Goal: Contribute content: Contribute content

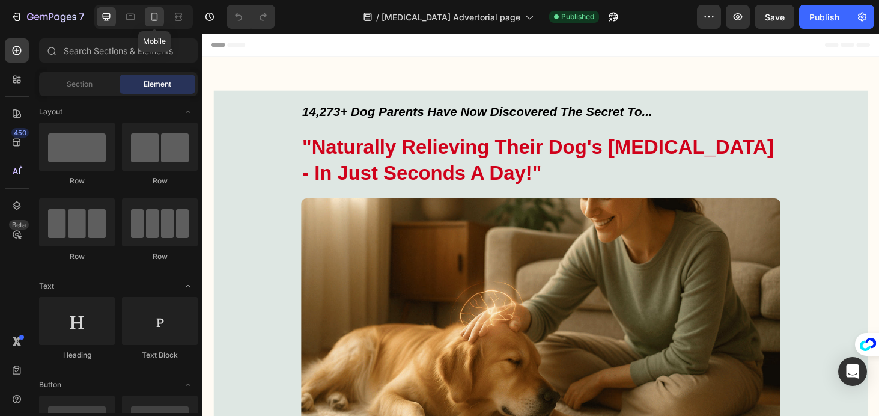
click at [159, 18] on icon at bounding box center [154, 17] width 12 height 12
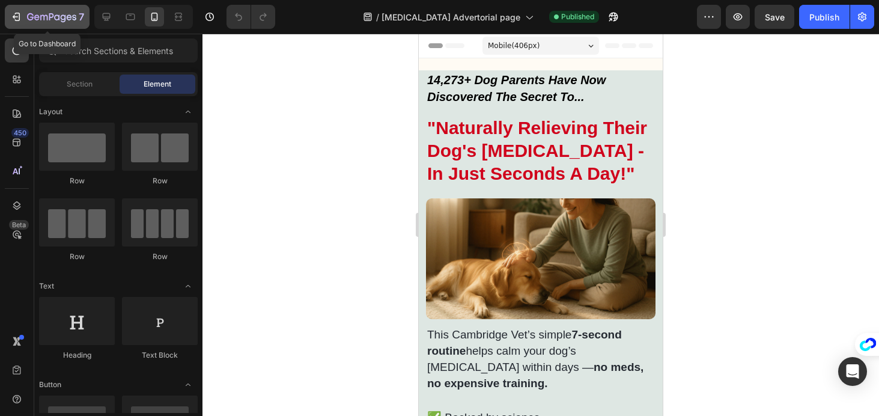
click at [40, 17] on icon "button" at bounding box center [43, 17] width 7 height 5
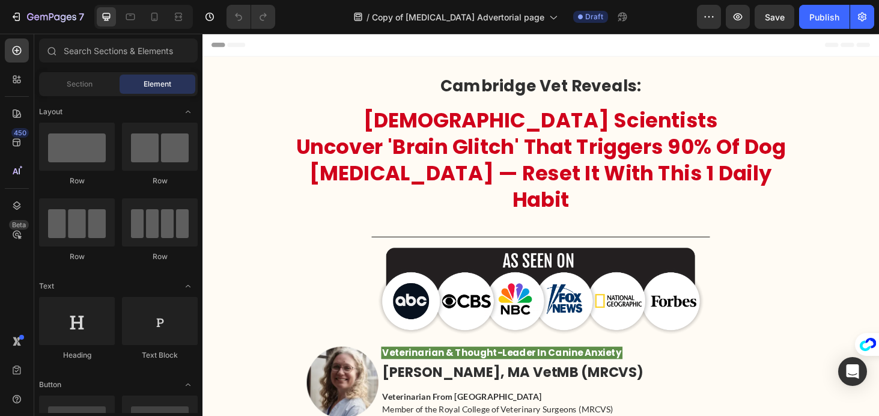
click at [144, 17] on div at bounding box center [143, 17] width 99 height 24
click at [150, 19] on icon at bounding box center [154, 17] width 12 height 12
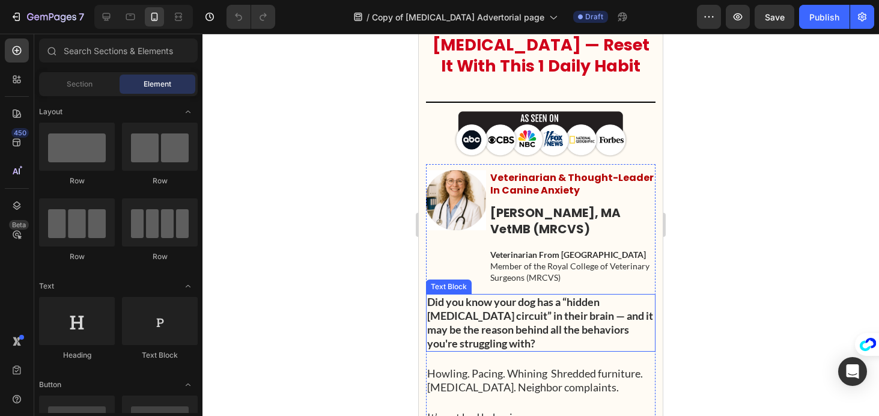
scroll to position [105, 0]
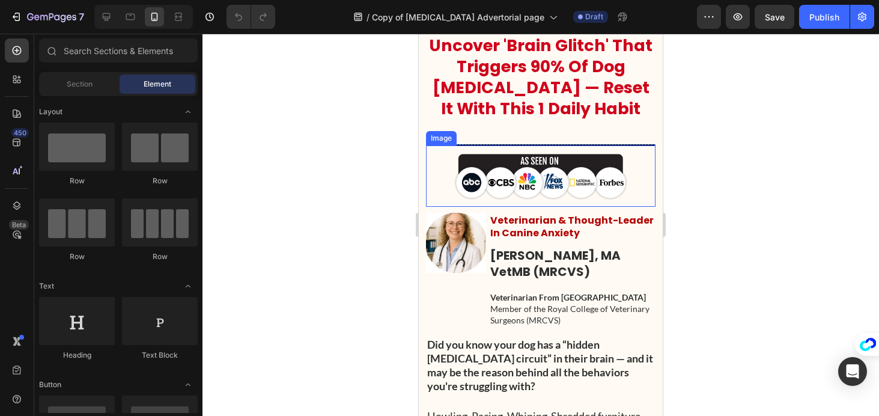
click at [528, 166] on img at bounding box center [541, 175] width 174 height 49
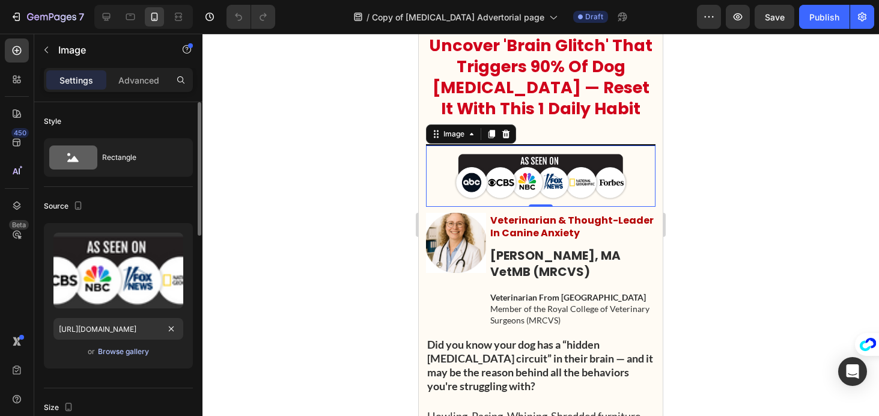
click at [114, 353] on div "Browse gallery" at bounding box center [123, 351] width 51 height 11
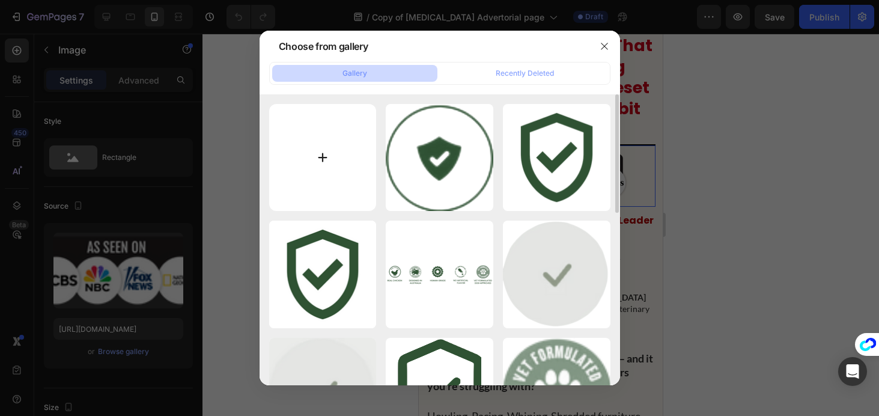
click at [285, 136] on input "file" at bounding box center [323, 158] width 108 height 108
type input "C:\fakepath\asseenon.png"
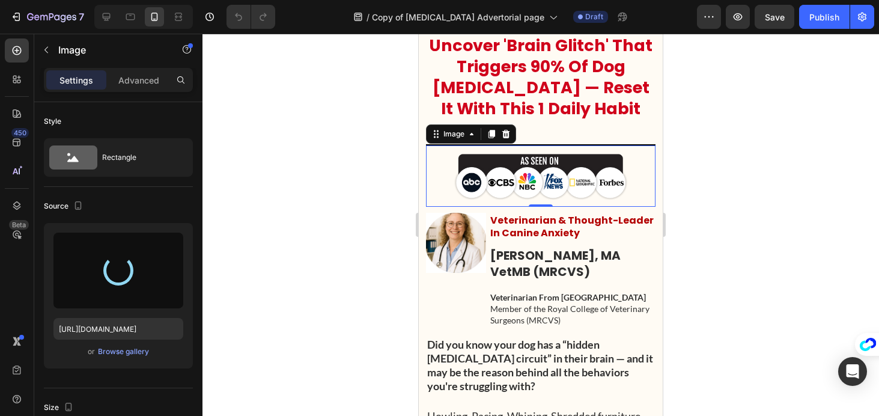
type input "https://cdn.shopify.com/s/files/1/0941/2830/8572/files/gempages_580495195036976…"
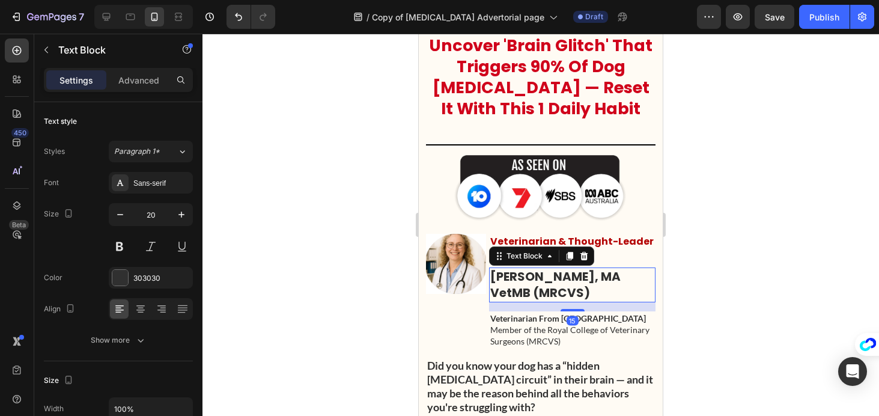
click at [559, 287] on p "[PERSON_NAME], MA VetMB (MRCVS)" at bounding box center [572, 285] width 164 height 32
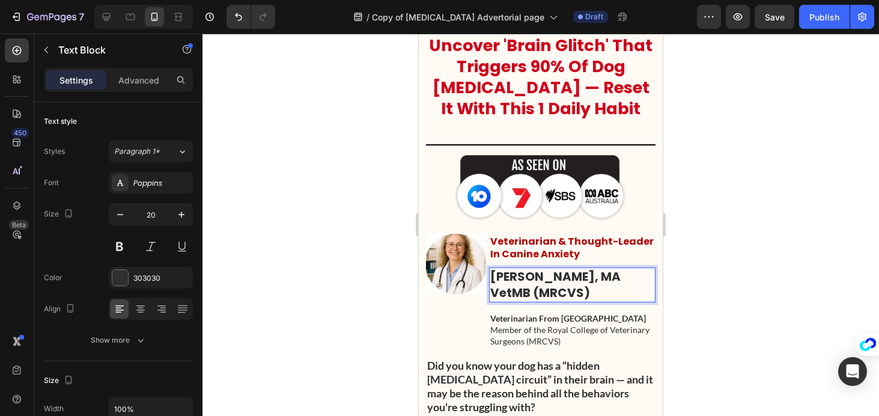
click at [622, 272] on p "[PERSON_NAME], MA VetMB (MRCVS)" at bounding box center [572, 285] width 164 height 32
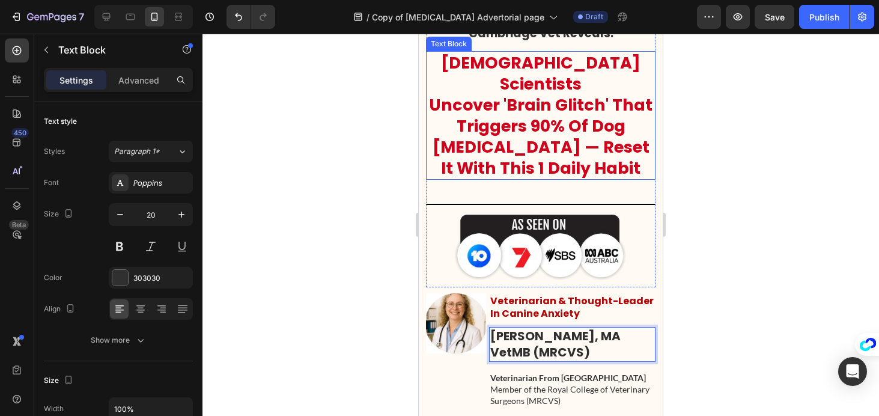
scroll to position [0, 0]
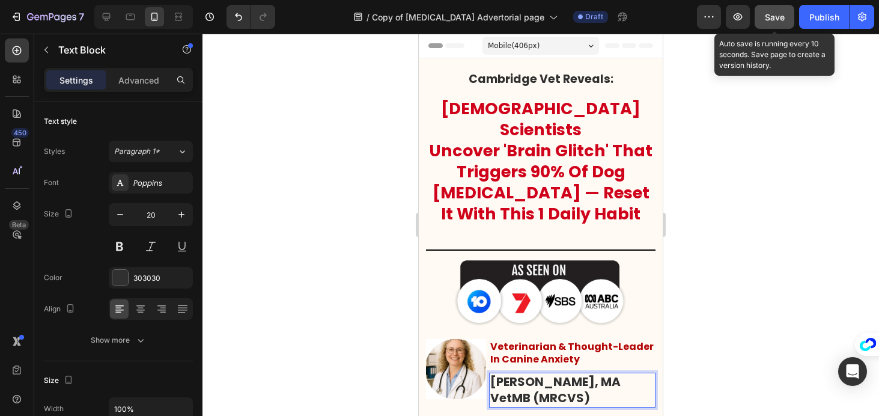
click at [766, 16] on span "Save" at bounding box center [775, 17] width 20 height 10
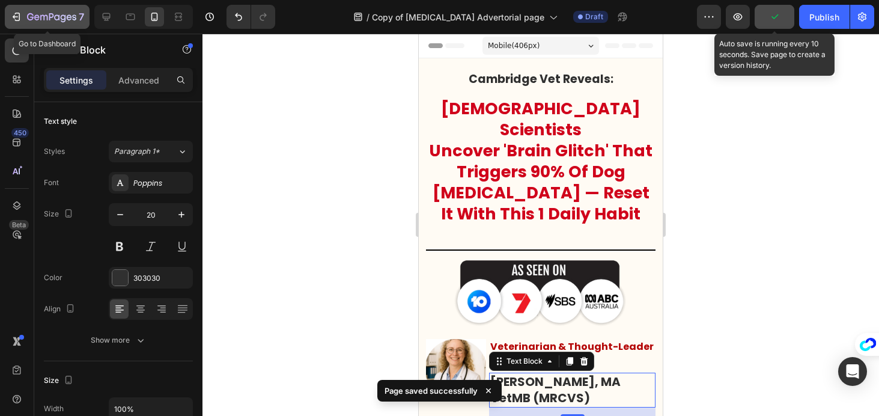
click at [12, 12] on icon "button" at bounding box center [16, 17] width 12 height 12
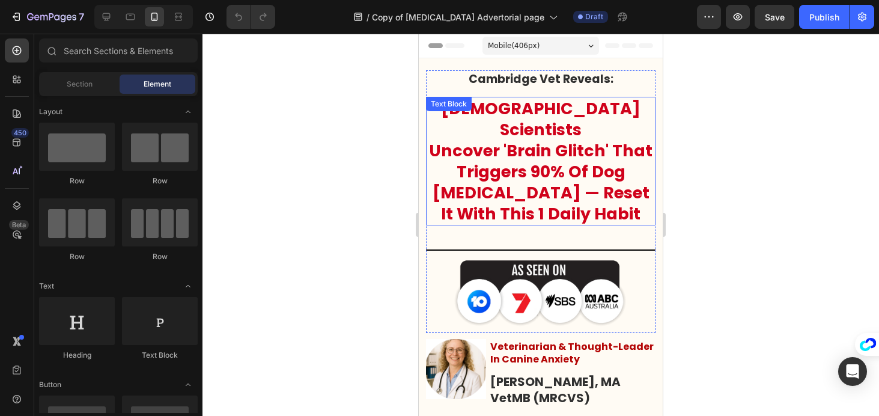
click at [493, 140] on p "Uncover 'Brain Glitch' That Triggers 90% Of Dog [MEDICAL_DATA] — Reset It With …" at bounding box center [540, 182] width 227 height 84
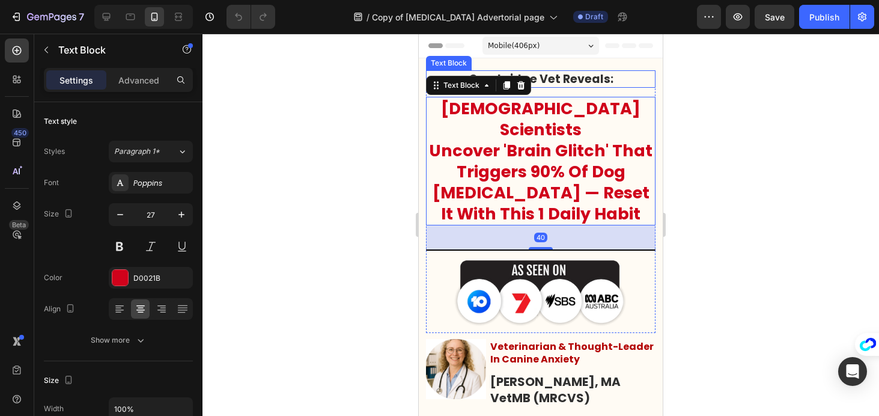
click at [629, 80] on p "Cambridge Vet Reveals:" at bounding box center [540, 79] width 227 height 15
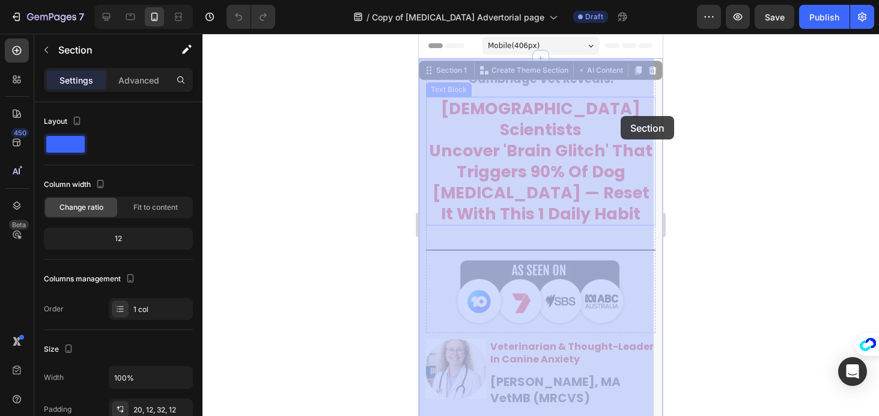
drag, startPoint x: 642, startPoint y: 64, endPoint x: 621, endPoint y: 112, distance: 52.2
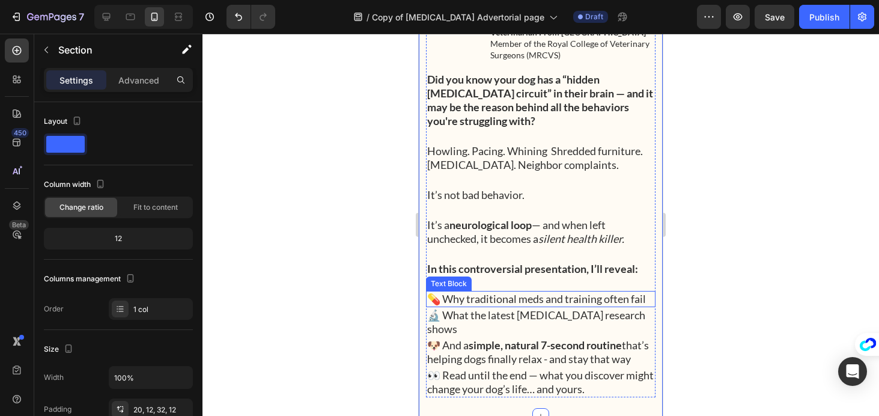
scroll to position [613, 0]
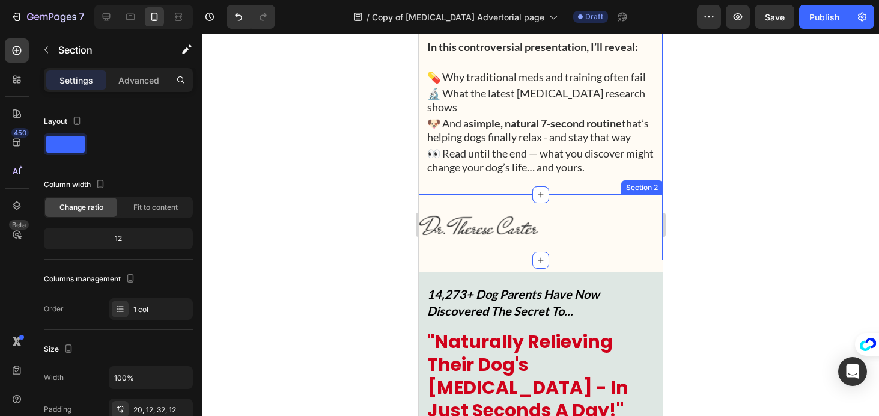
click at [569, 238] on div "Image Section 2" at bounding box center [541, 228] width 244 height 66
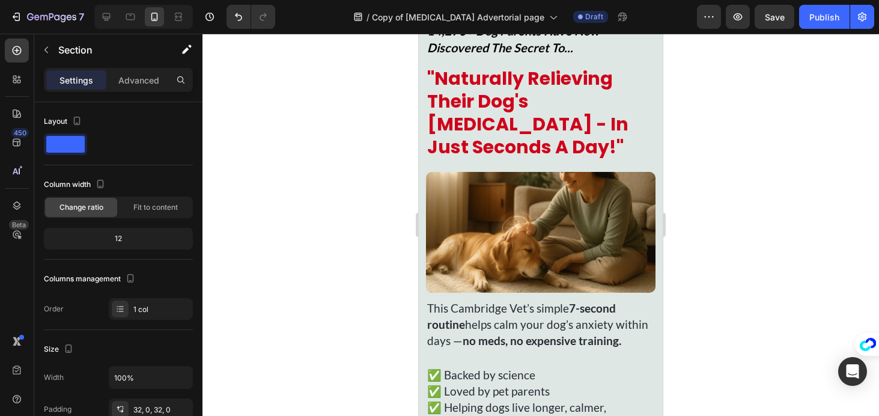
scroll to position [112, 0]
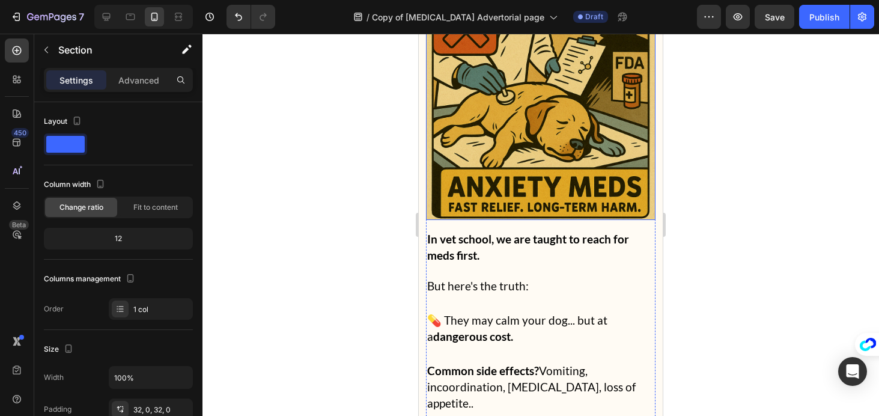
click at [547, 177] on img at bounding box center [541, 105] width 230 height 230
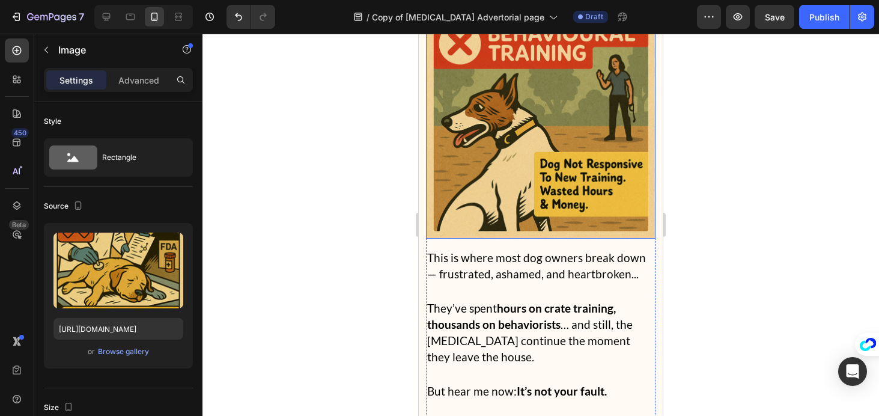
click at [493, 172] on img at bounding box center [541, 124] width 230 height 230
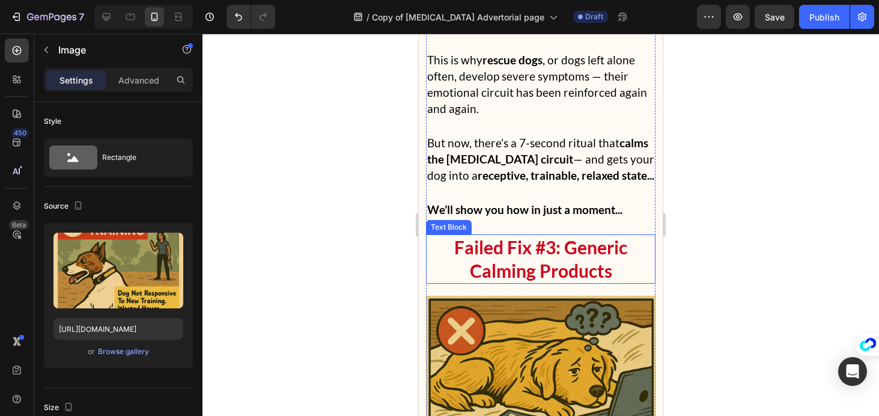
scroll to position [5105, 0]
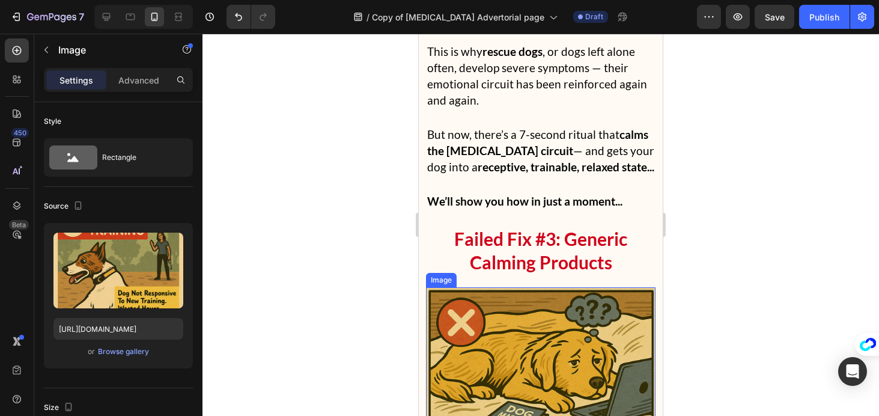
click at [483, 296] on img at bounding box center [541, 402] width 230 height 230
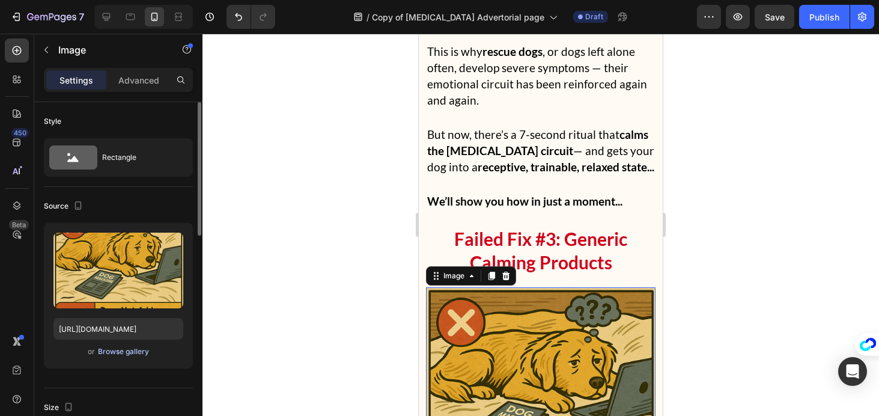
click at [133, 355] on div "Browse gallery" at bounding box center [123, 351] width 51 height 11
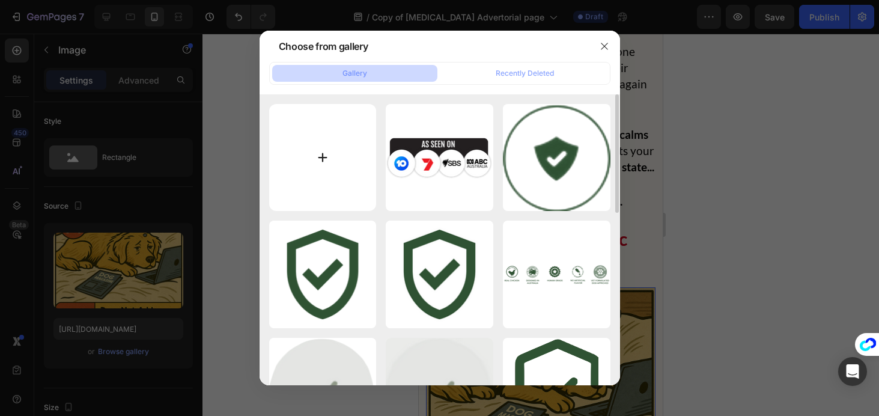
click at [356, 154] on input "file" at bounding box center [323, 158] width 108 height 108
type input "C:\fakepath\sepanxdog.png"
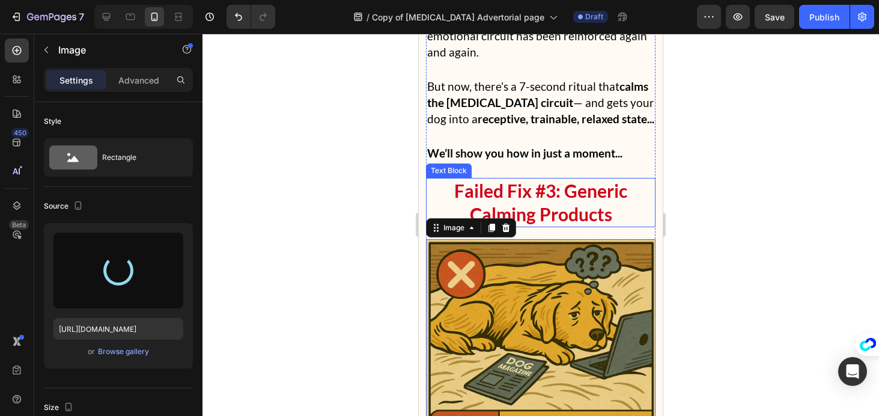
scroll to position [5250, 0]
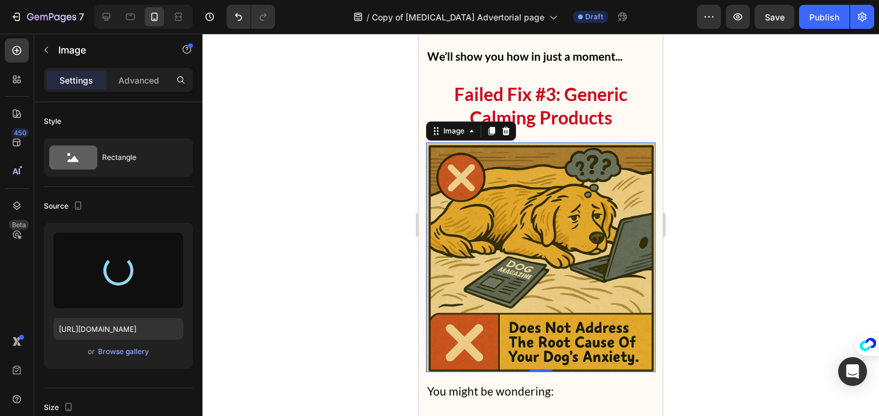
type input "[URL][DOMAIN_NAME]"
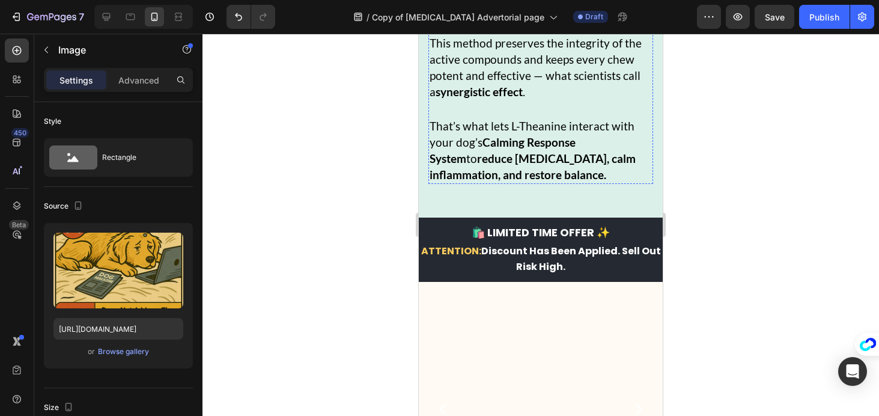
scroll to position [12462, 0]
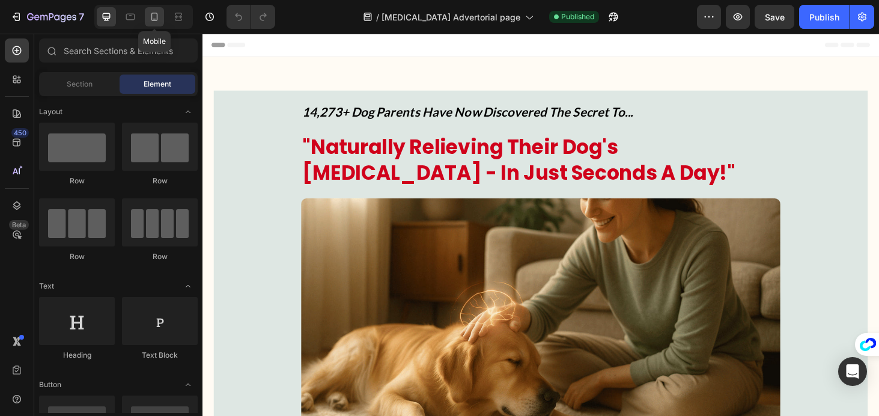
click at [154, 20] on icon at bounding box center [154, 17] width 12 height 12
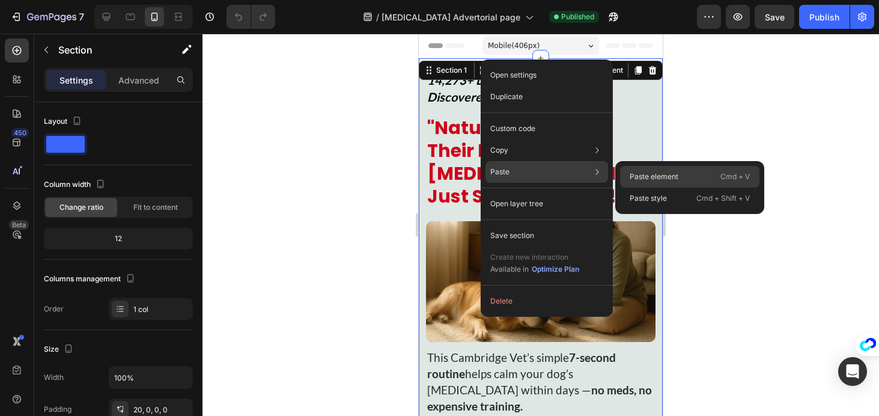
drag, startPoint x: 647, startPoint y: 172, endPoint x: 227, endPoint y: 139, distance: 421.3
click at [647, 172] on p "Paste element" at bounding box center [654, 176] width 49 height 11
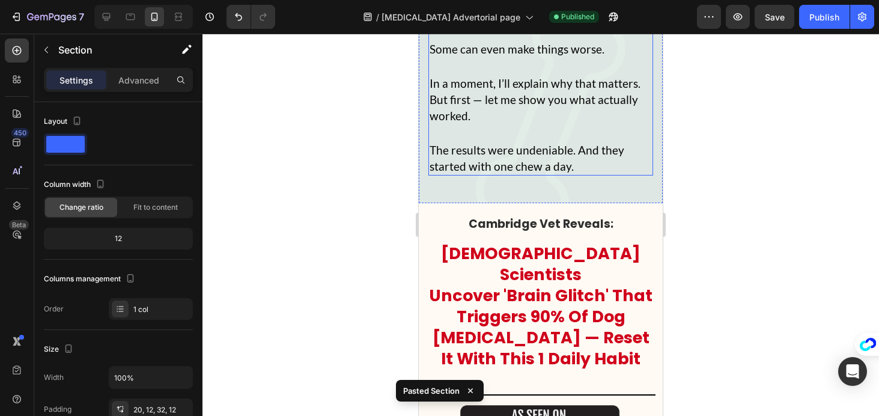
scroll to position [7546, 0]
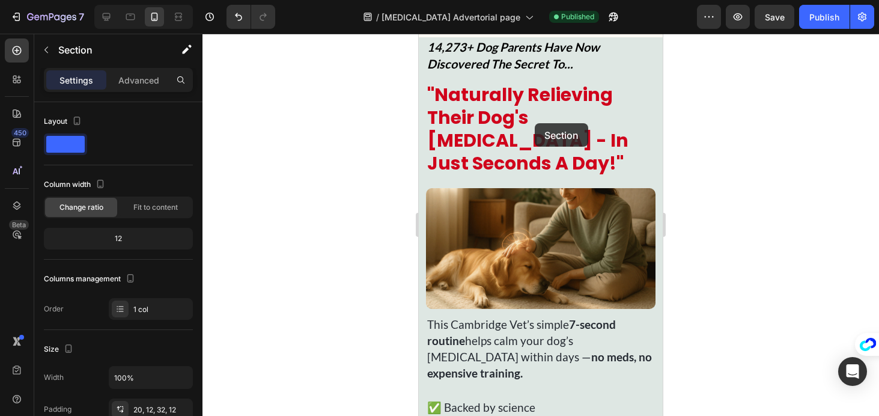
scroll to position [0, 0]
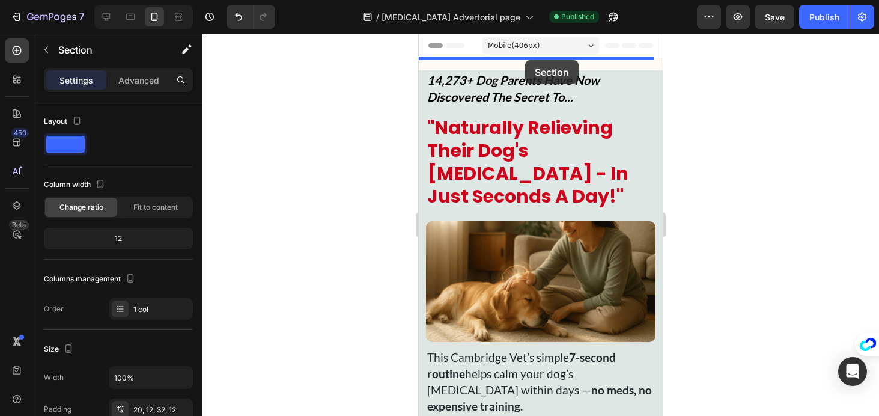
drag, startPoint x: 553, startPoint y: 90, endPoint x: 525, endPoint y: 60, distance: 40.8
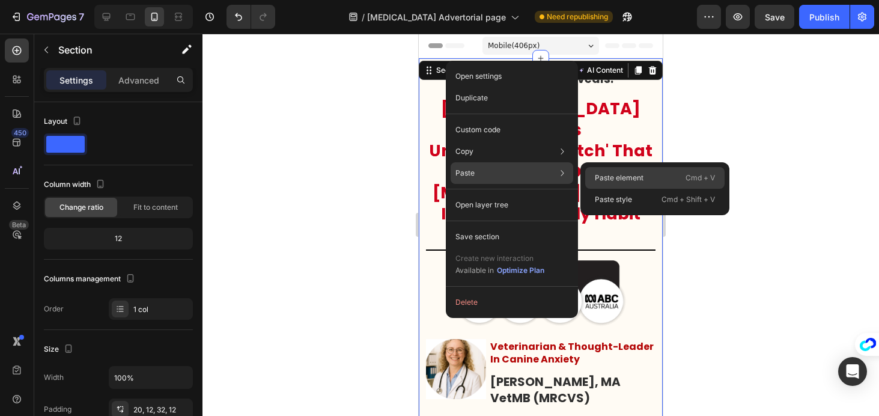
drag, startPoint x: 591, startPoint y: 174, endPoint x: 172, endPoint y: 139, distance: 420.8
click at [591, 189] on div "Paste element Cmd + V" at bounding box center [654, 200] width 139 height 22
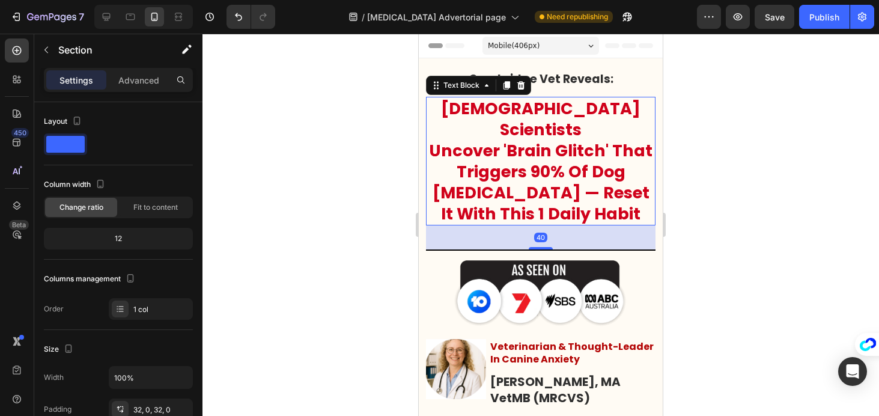
click at [543, 142] on p "Uncover 'Brain Glitch' That Triggers 90% Of Dog [MEDICAL_DATA] — Reset It With …" at bounding box center [540, 182] width 227 height 84
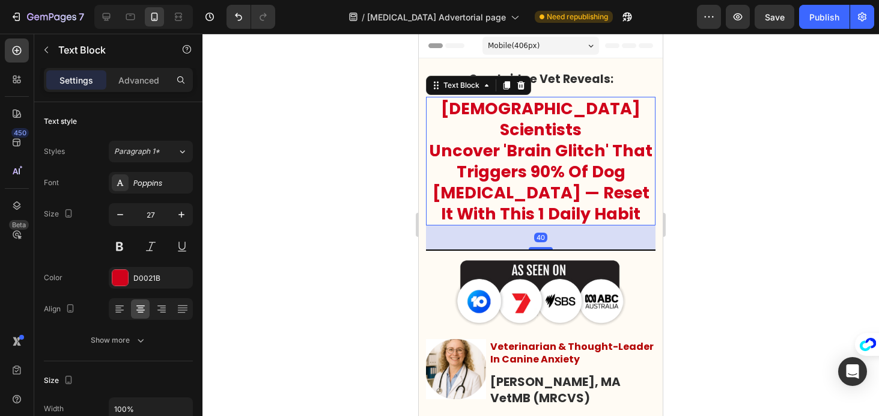
click at [508, 156] on p "Uncover 'Brain Glitch' That Triggers 90% Of Dog [MEDICAL_DATA] — Reset It With …" at bounding box center [540, 182] width 227 height 84
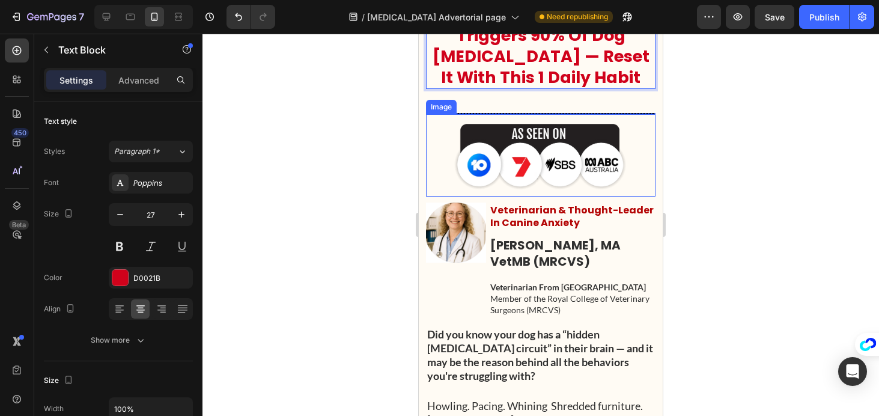
click at [501, 145] on img at bounding box center [541, 155] width 174 height 70
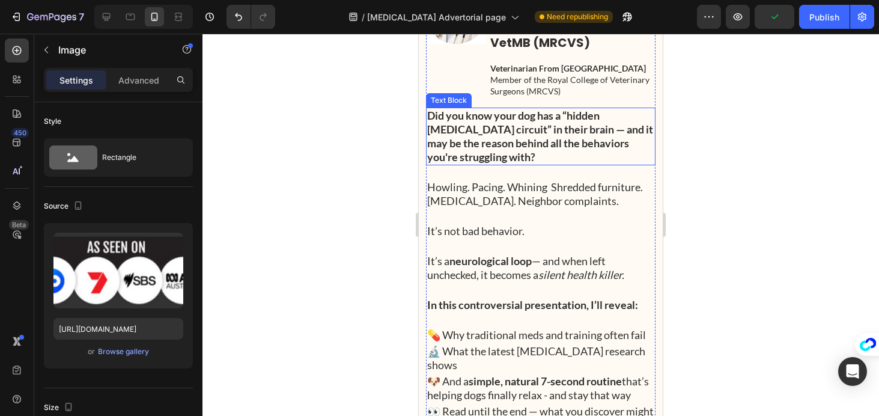
scroll to position [379, 0]
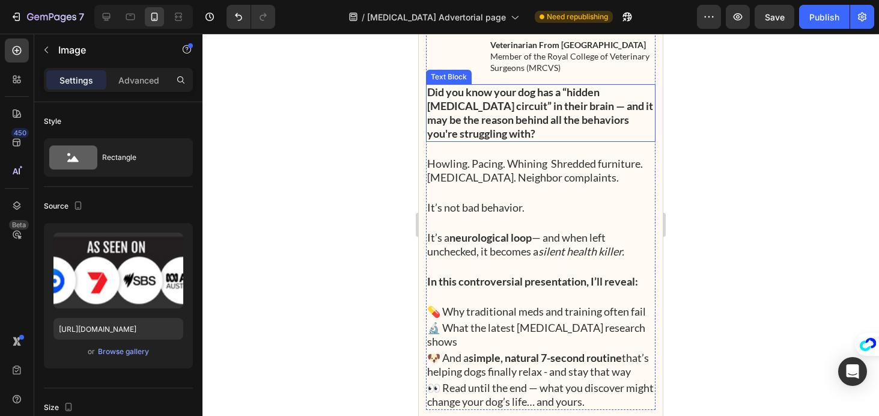
click at [573, 119] on p "Did you know your dog has a “hidden [MEDICAL_DATA] circuit” in their brain — an…" at bounding box center [540, 112] width 227 height 55
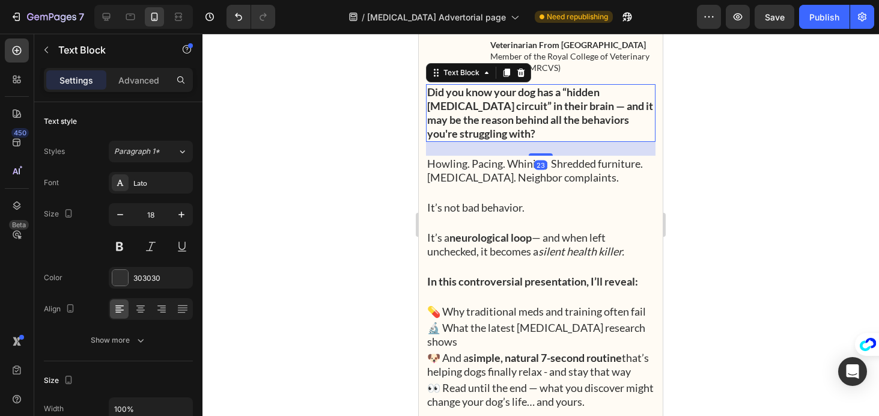
click at [565, 102] on p "Did you know your dog has a “hidden [MEDICAL_DATA] circuit” in their brain — an…" at bounding box center [540, 112] width 227 height 55
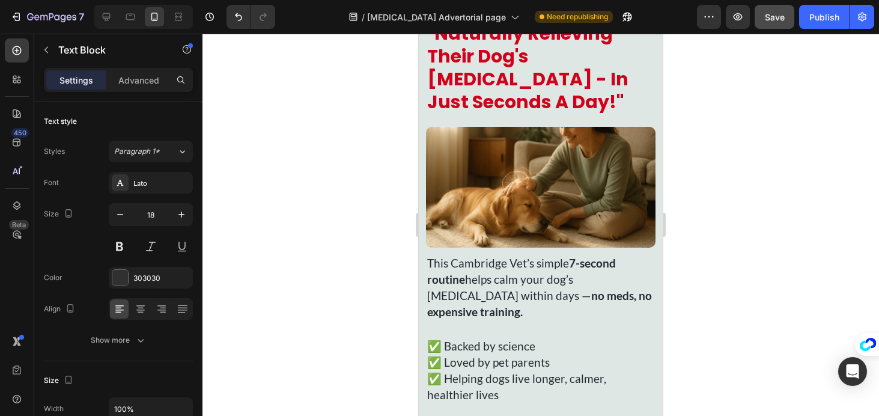
scroll to position [942, 0]
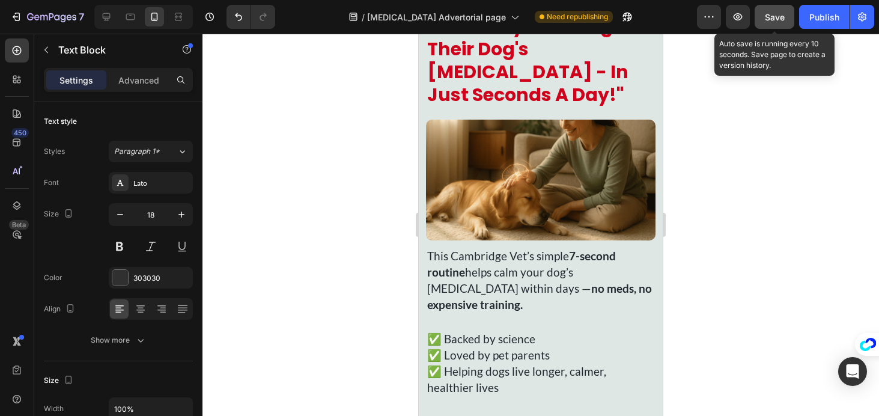
click at [768, 18] on span "Save" at bounding box center [775, 17] width 20 height 10
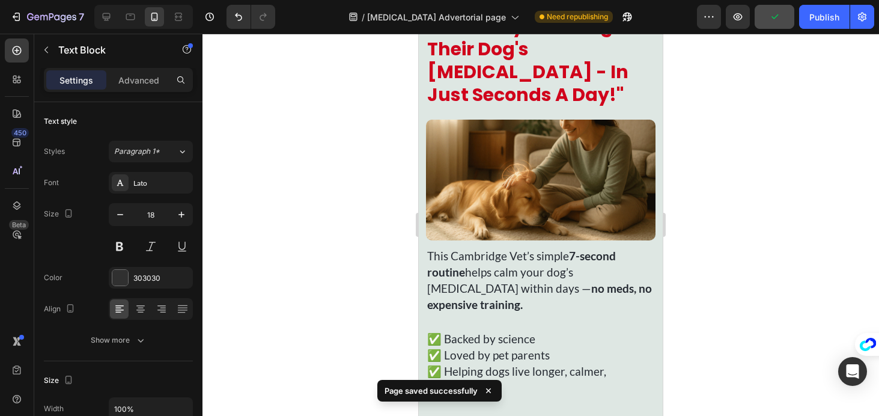
click at [833, 29] on div "7 Version history / Separation anxiety Advertorial page Need republishing Previ…" at bounding box center [439, 17] width 879 height 34
click at [821, 24] on button "Publish" at bounding box center [824, 17] width 50 height 24
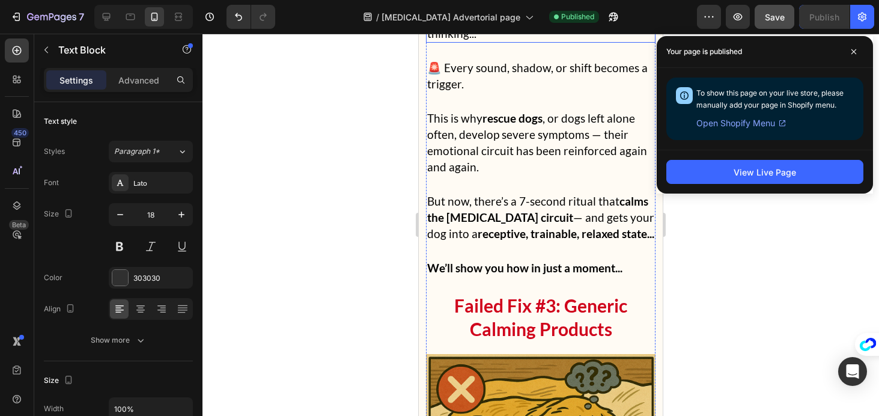
scroll to position [5169, 0]
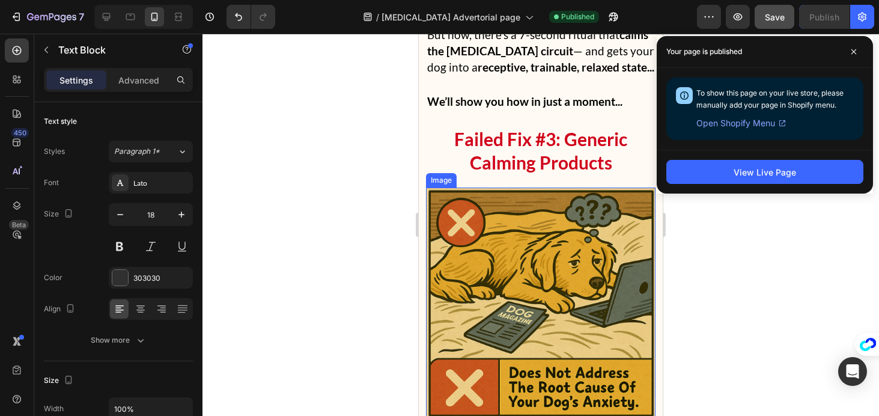
click at [492, 210] on img at bounding box center [541, 302] width 230 height 230
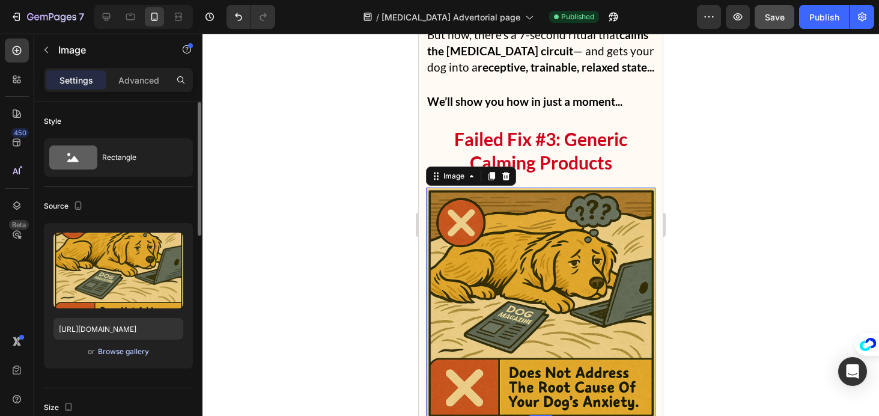
click at [135, 347] on div "Browse gallery" at bounding box center [123, 351] width 51 height 11
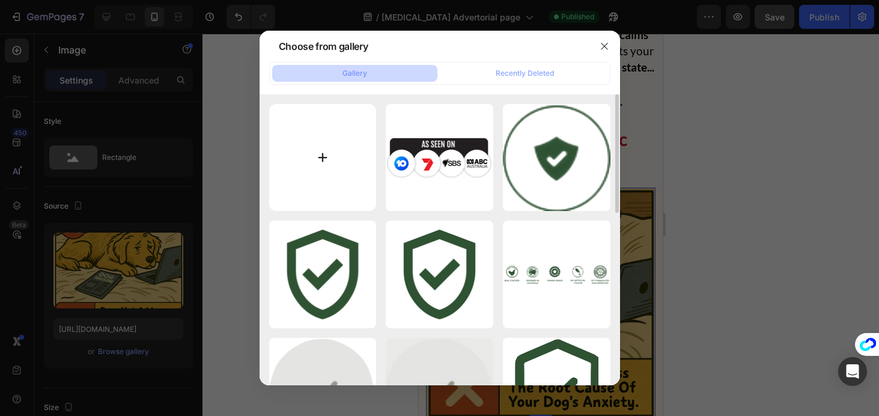
click at [337, 157] on input "file" at bounding box center [323, 158] width 108 height 108
type input "C:\fakepath\sepanxdog.png"
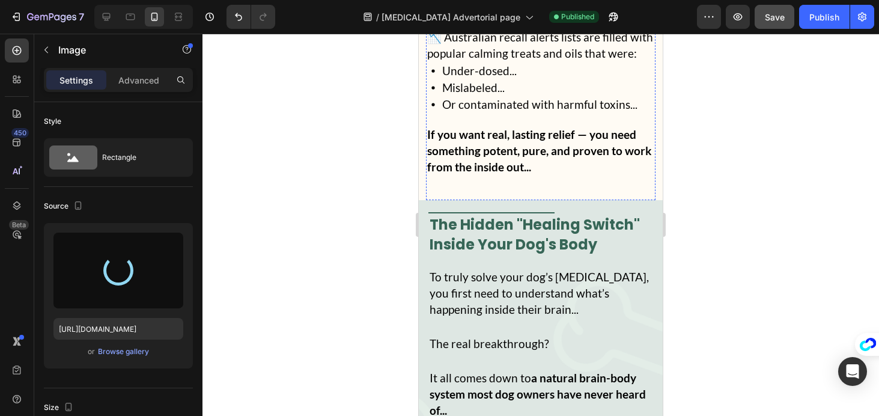
type input "[URL][DOMAIN_NAME]"
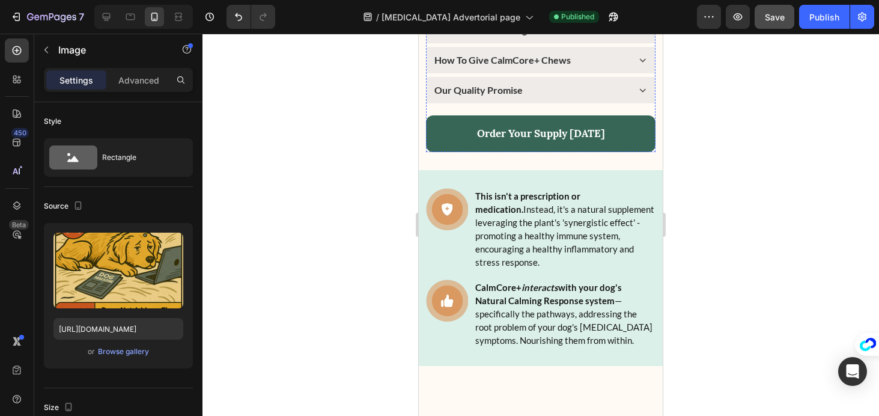
scroll to position [13711, 0]
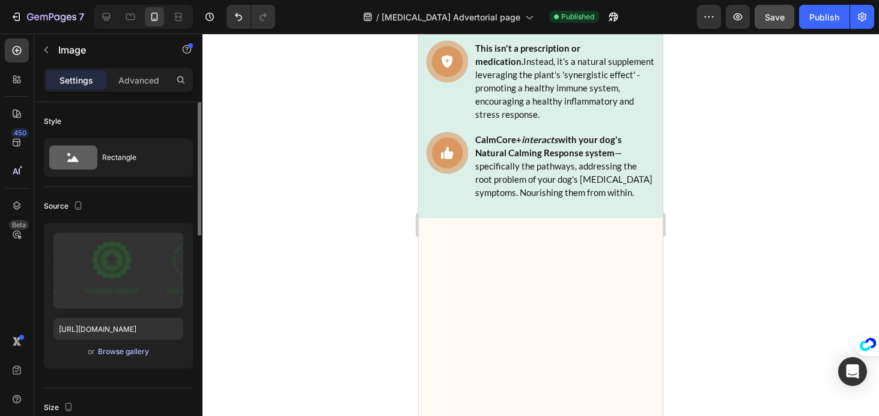
click at [127, 351] on div "Browse gallery" at bounding box center [123, 351] width 51 height 11
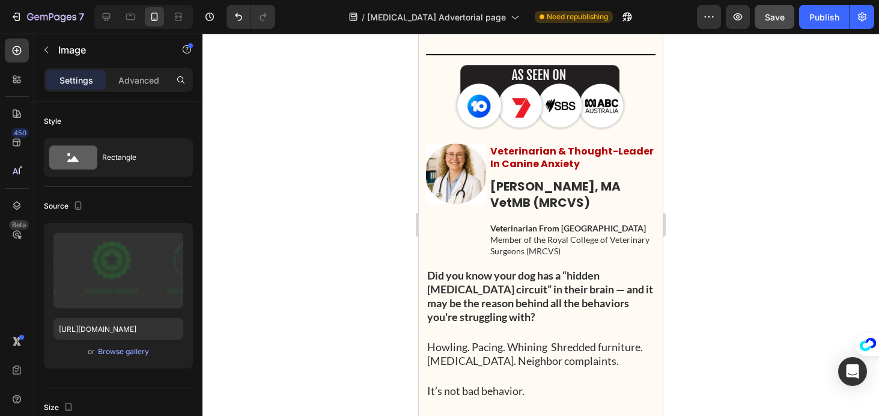
scroll to position [198, 0]
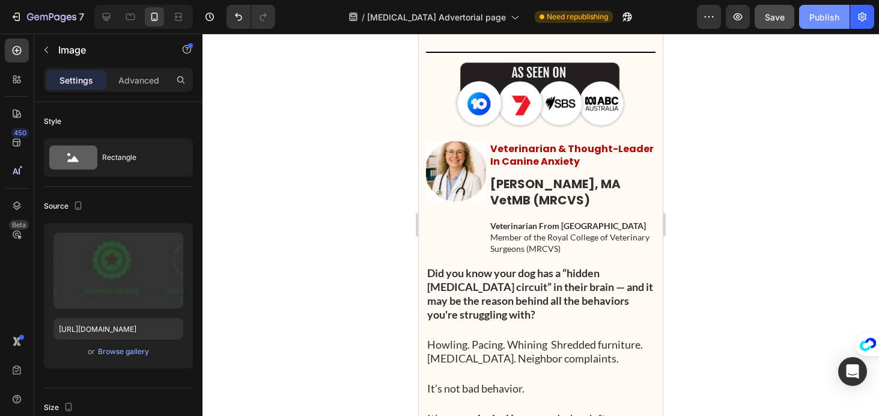
click at [815, 20] on div "Publish" at bounding box center [824, 17] width 30 height 13
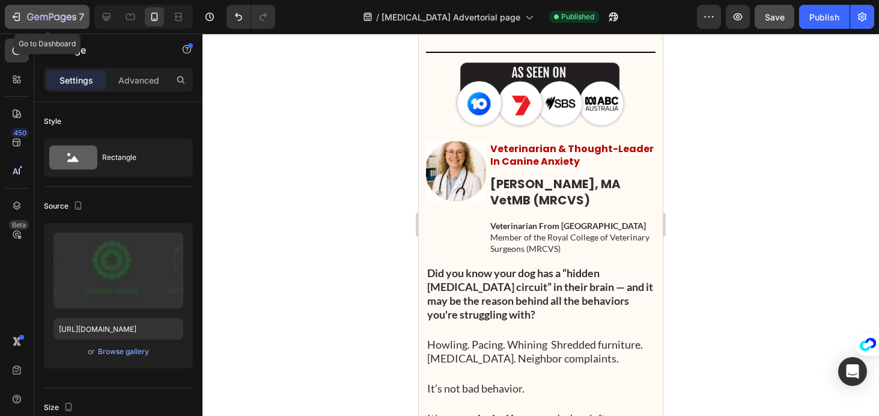
click at [5, 16] on button "7" at bounding box center [47, 17] width 85 height 24
